Goal: Information Seeking & Learning: Learn about a topic

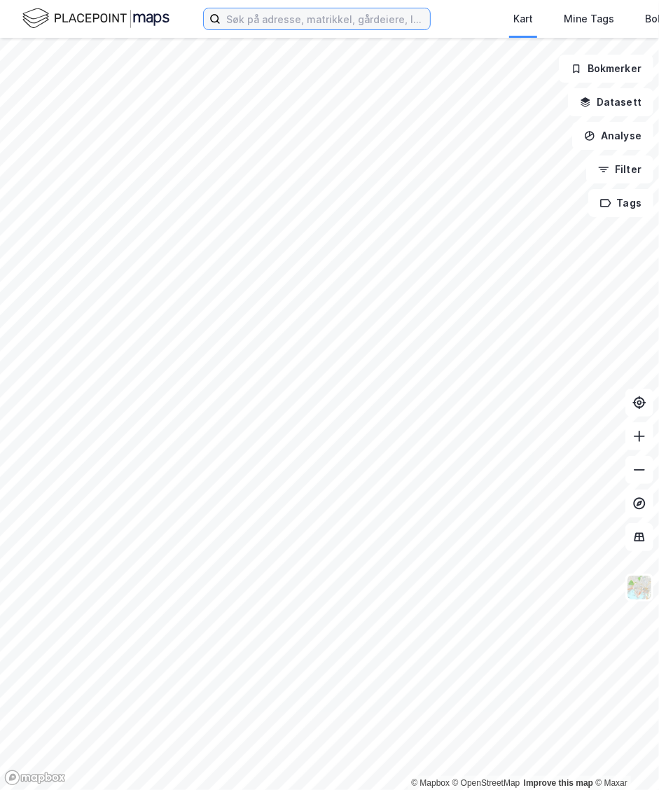
click at [261, 18] on input at bounding box center [325, 18] width 209 height 21
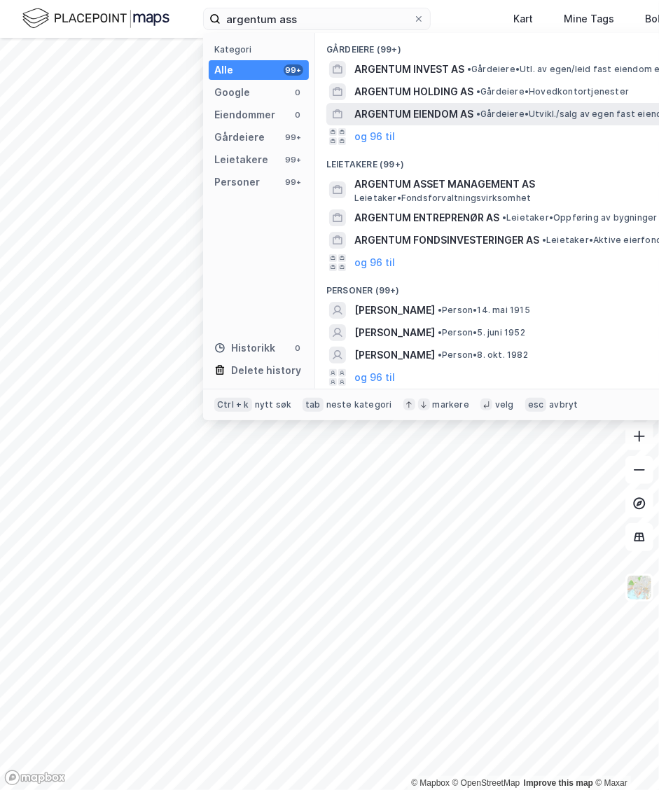
click at [411, 109] on span "ARGENTUM EIENDOM AS" at bounding box center [413, 114] width 119 height 17
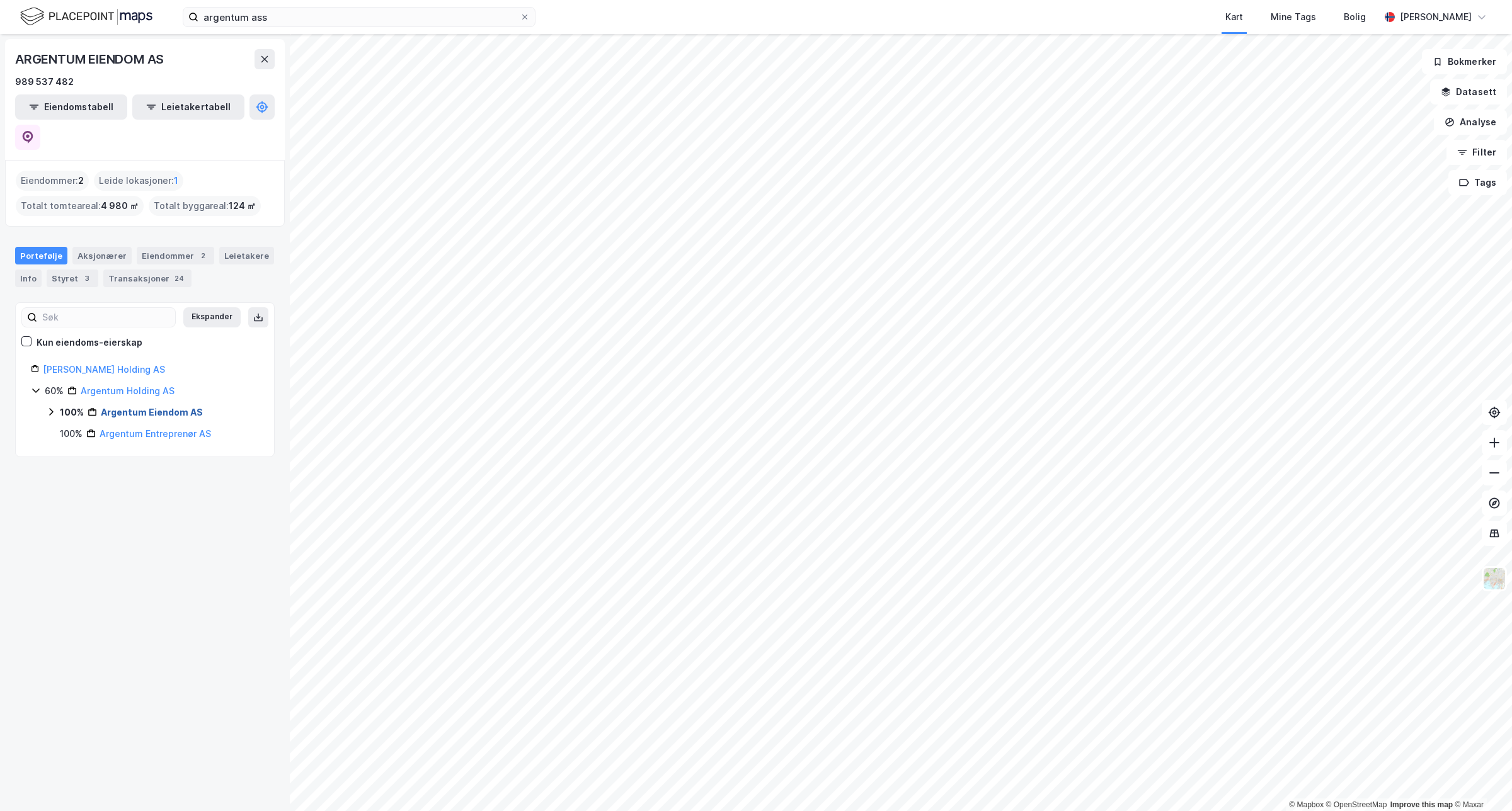
click at [146, 406] on link "Argentum Eiendom AS" at bounding box center [151, 412] width 102 height 11
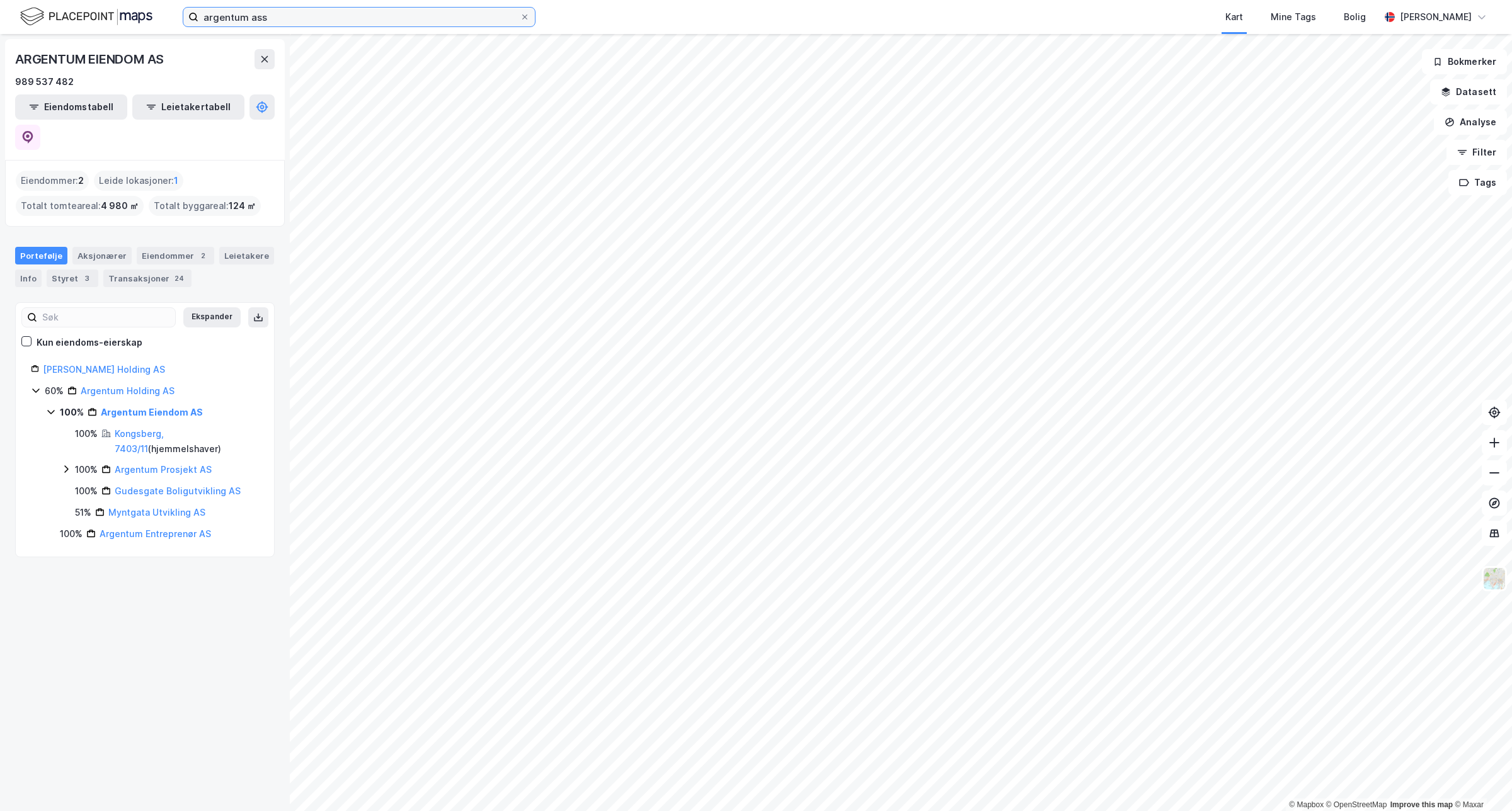
click at [303, 16] on input "argentum ass" at bounding box center [359, 16] width 321 height 19
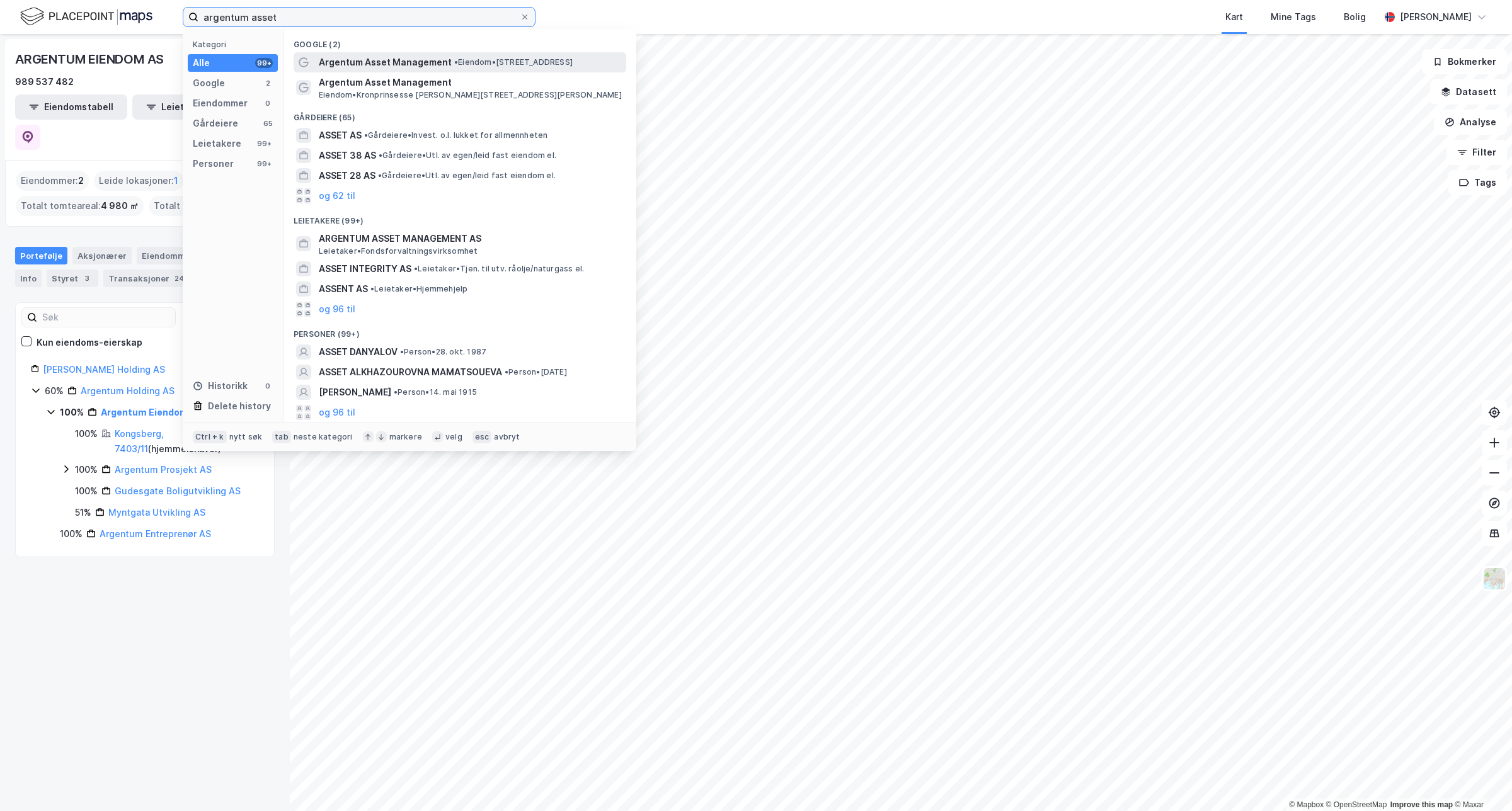
type input "argentum asset"
click at [510, 58] on span "• Eiendom • [STREET_ADDRESS]" at bounding box center [514, 62] width 119 height 10
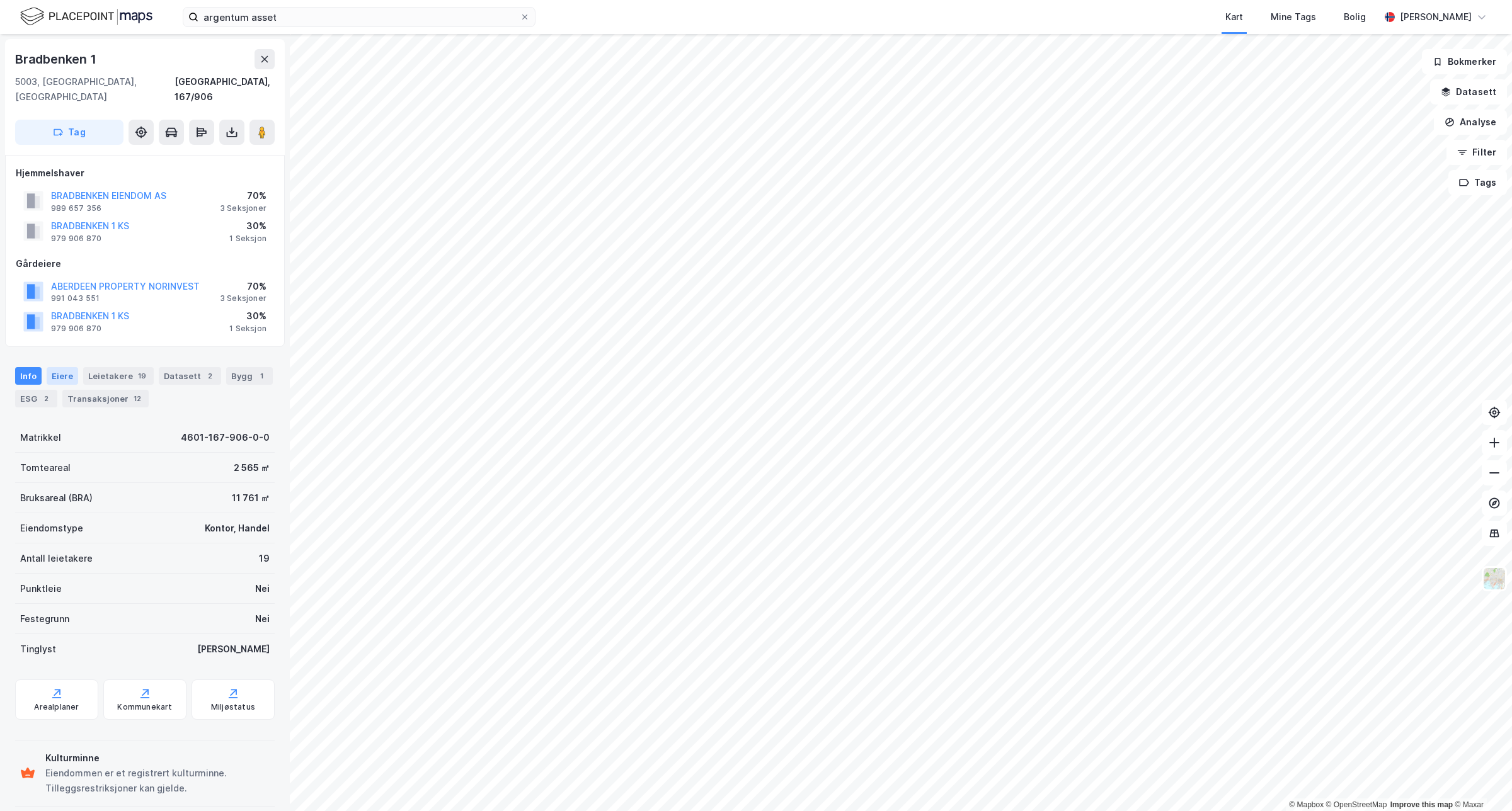
click at [67, 352] on div "Info [PERSON_NAME] 19 Datasett 2 Bygg 1 ESG 2 Transaksjoner 12" at bounding box center [145, 382] width 290 height 60
click at [67, 367] on div "Eiere" at bounding box center [62, 376] width 31 height 18
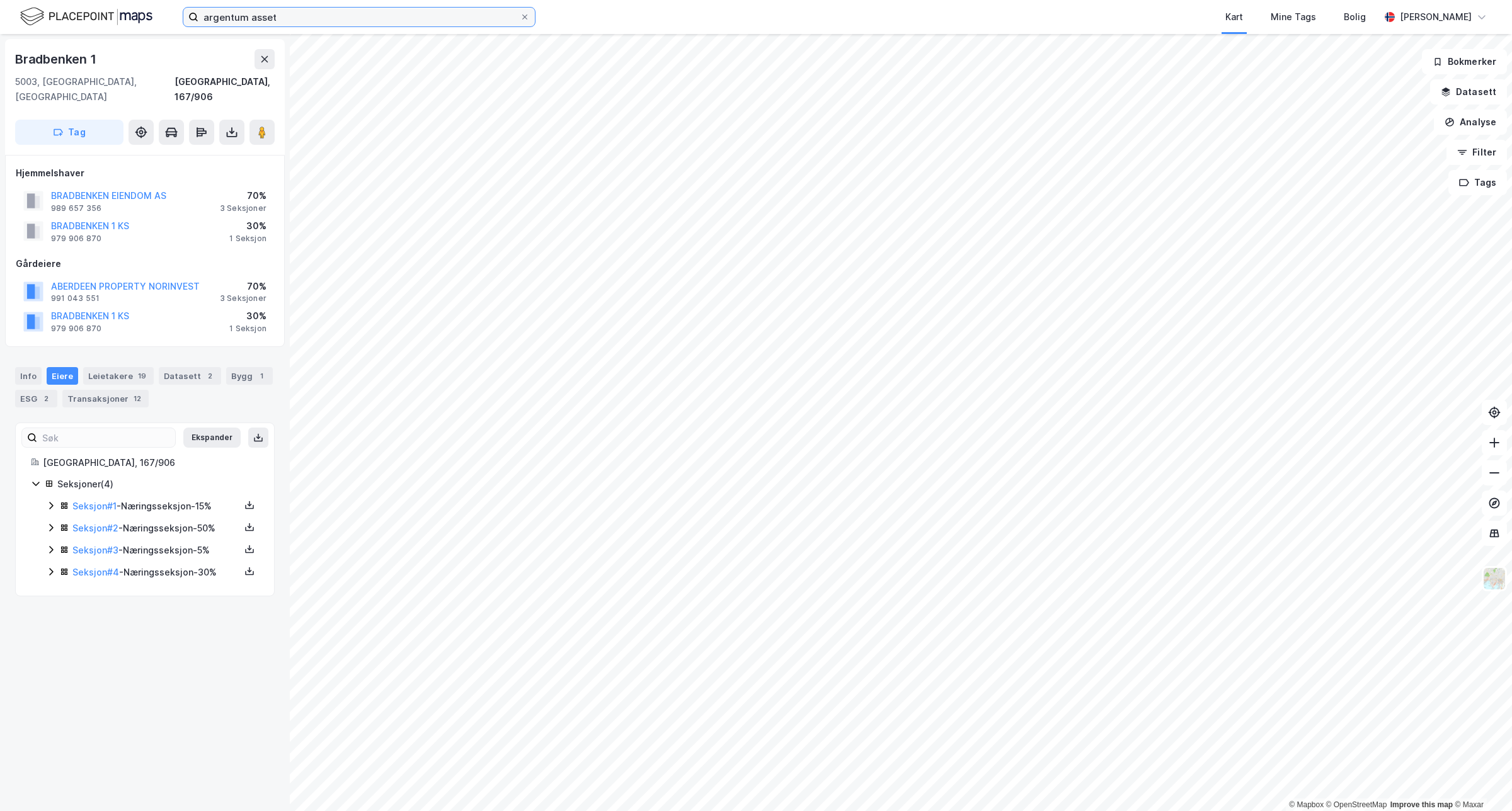
click at [312, 18] on input "argentum asset" at bounding box center [359, 16] width 321 height 19
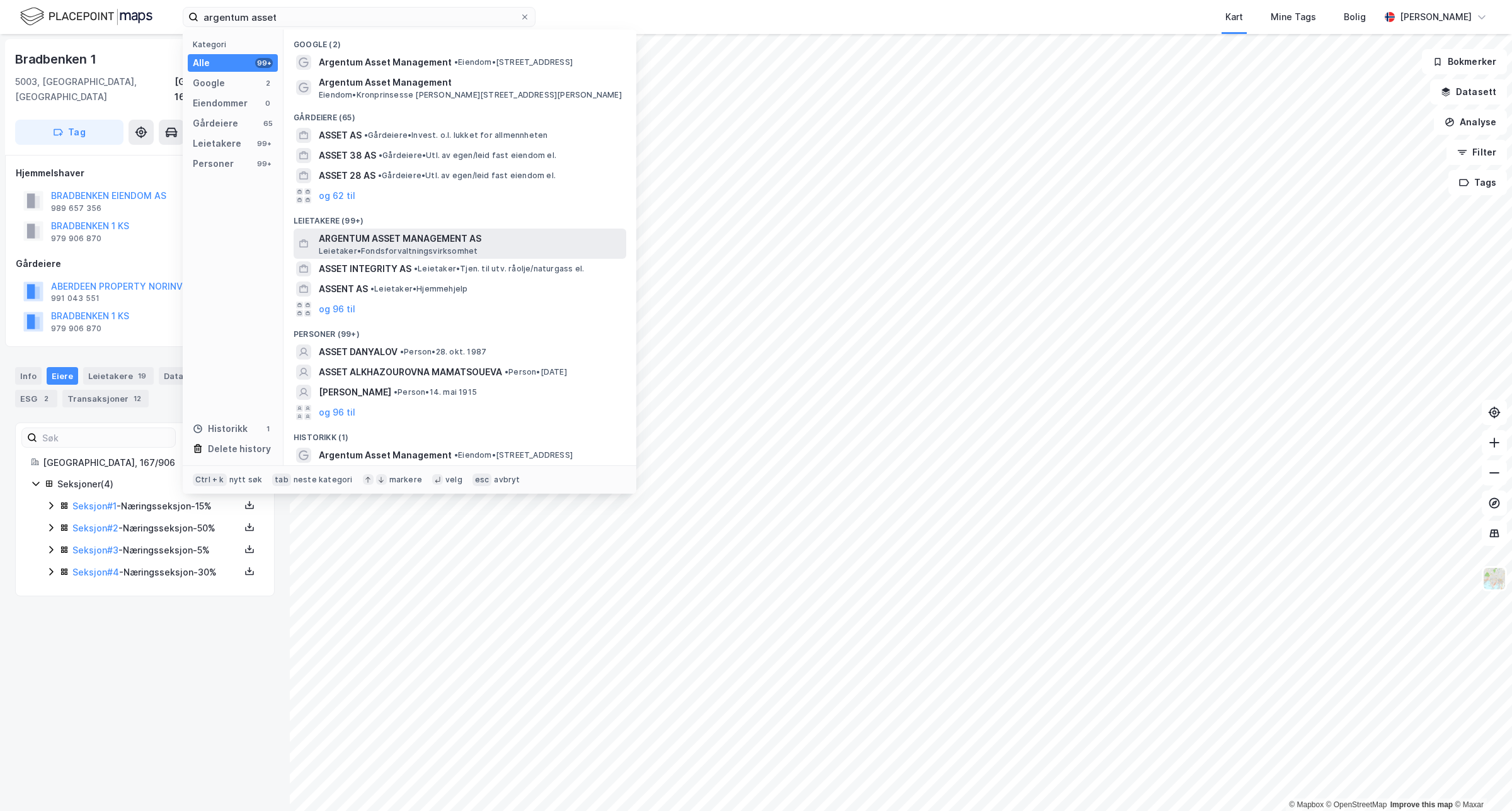
click at [396, 238] on span "ARGENTUM ASSET MANAGEMENT AS" at bounding box center [470, 238] width 302 height 15
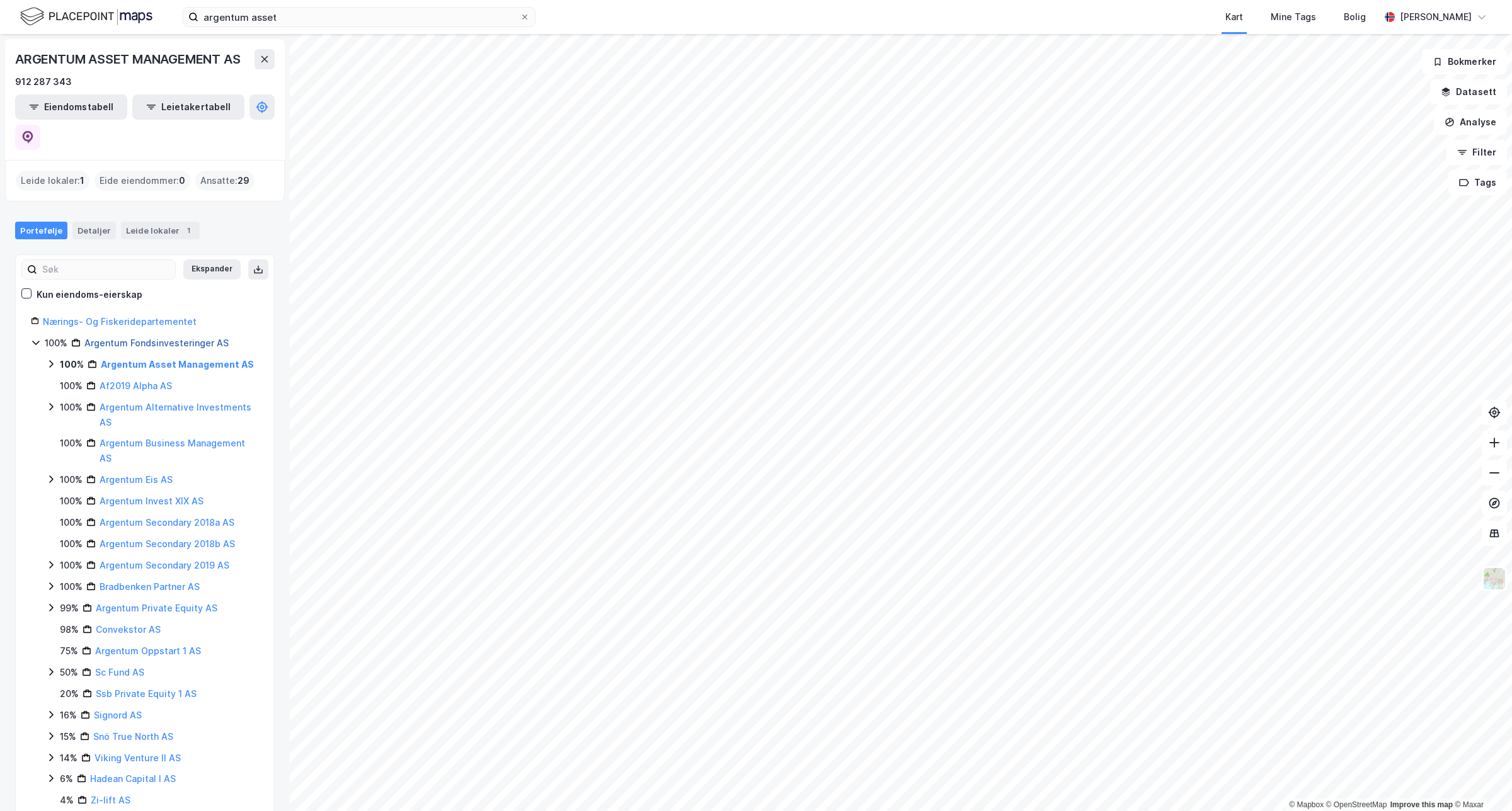
click at [157, 337] on link "Argentum Fondsinvesteringer AS" at bounding box center [157, 343] width 144 height 11
